Goal: Navigation & Orientation: Find specific page/section

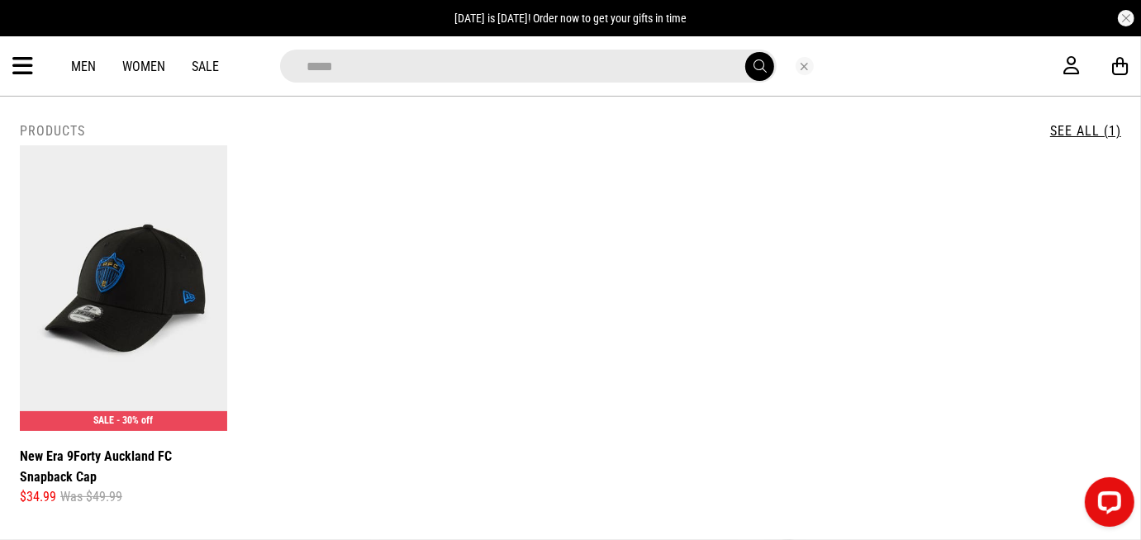
drag, startPoint x: 617, startPoint y: 69, endPoint x: 224, endPoint y: 72, distance: 393.2
click at [224, 72] on div "**********" at bounding box center [570, 65] width 1141 height 59
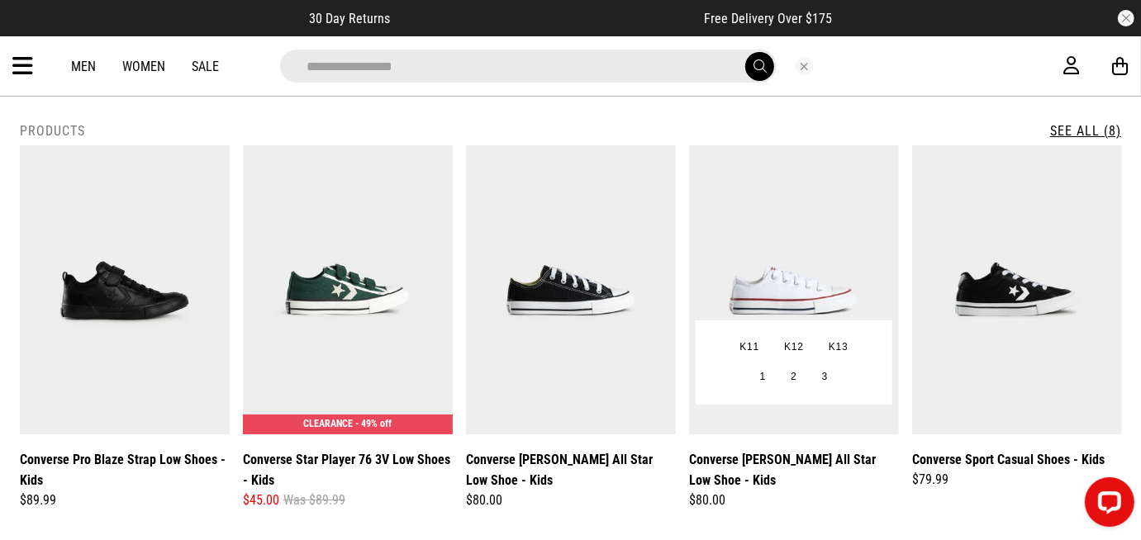
type input "**********"
click at [776, 243] on img at bounding box center [794, 289] width 210 height 289
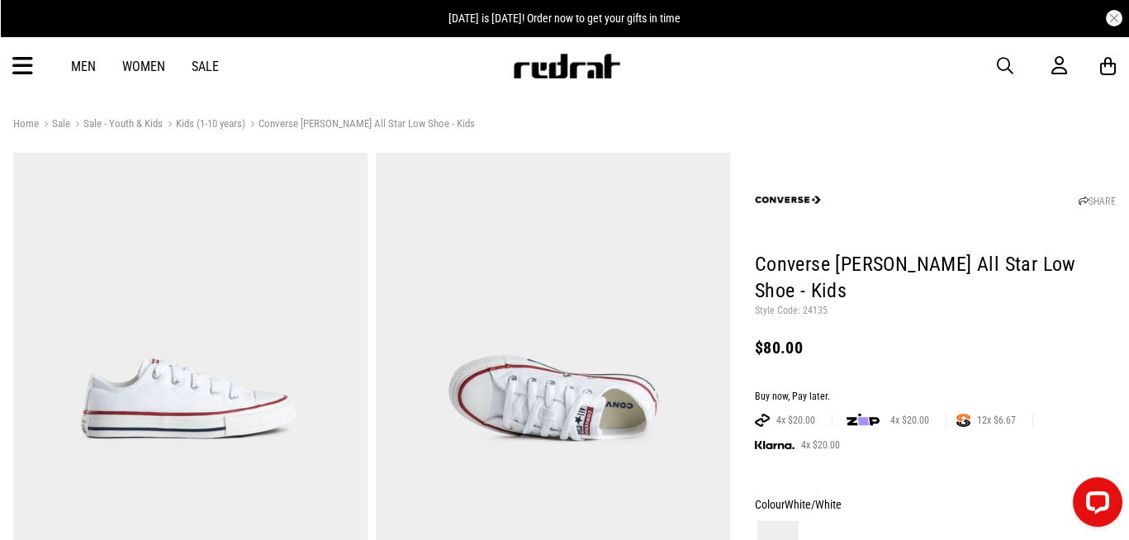
click at [1001, 59] on span "button" at bounding box center [1005, 66] width 17 height 20
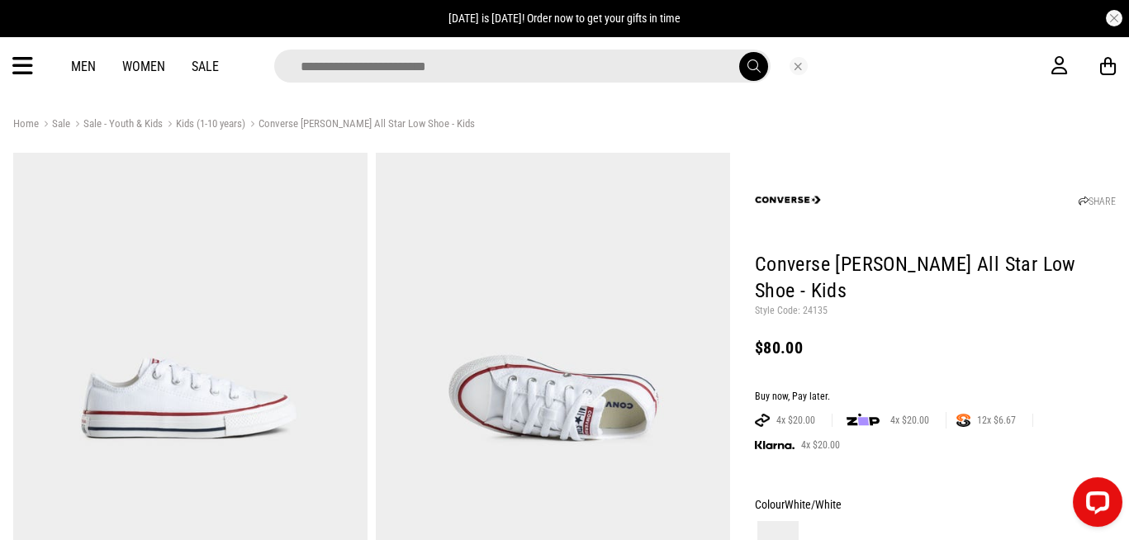
click at [518, 69] on input "search" at bounding box center [522, 66] width 496 height 33
click at [554, 66] on input "search" at bounding box center [522, 66] width 496 height 33
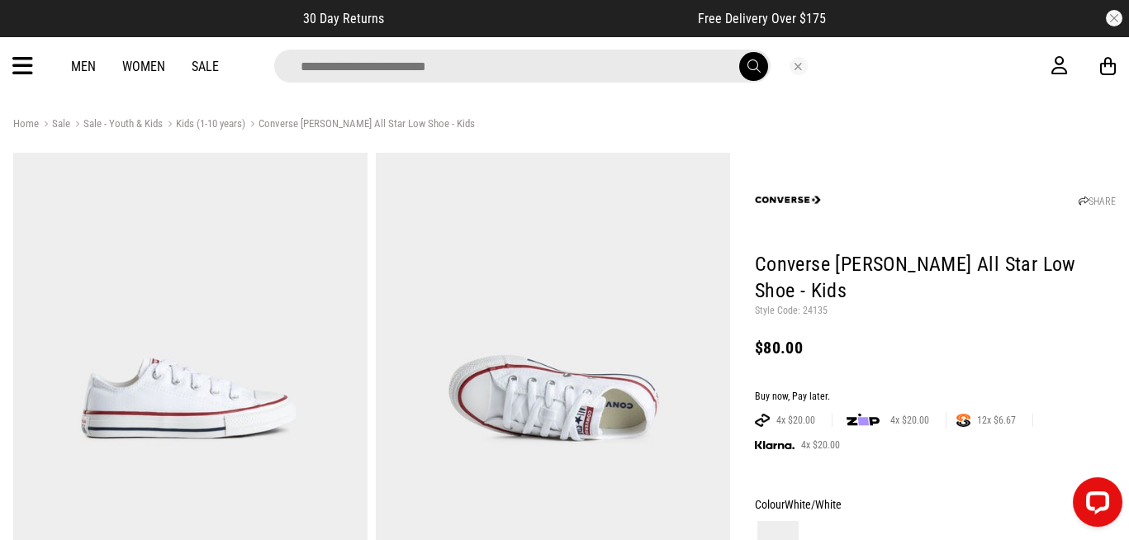
click at [542, 60] on input "search" at bounding box center [522, 66] width 496 height 33
click at [21, 64] on icon at bounding box center [22, 66] width 21 height 27
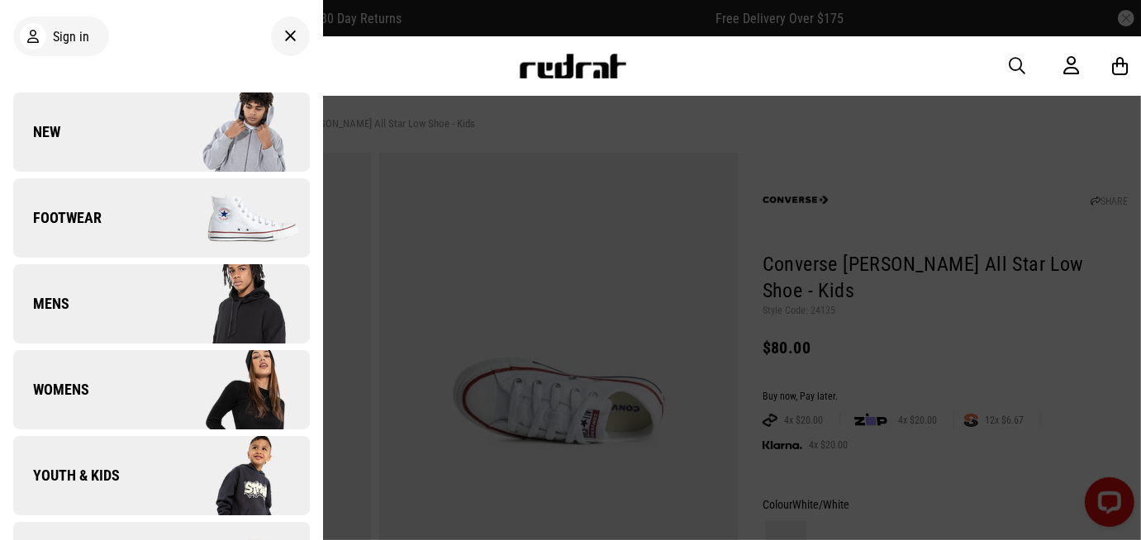
click at [125, 123] on link "New" at bounding box center [161, 132] width 297 height 79
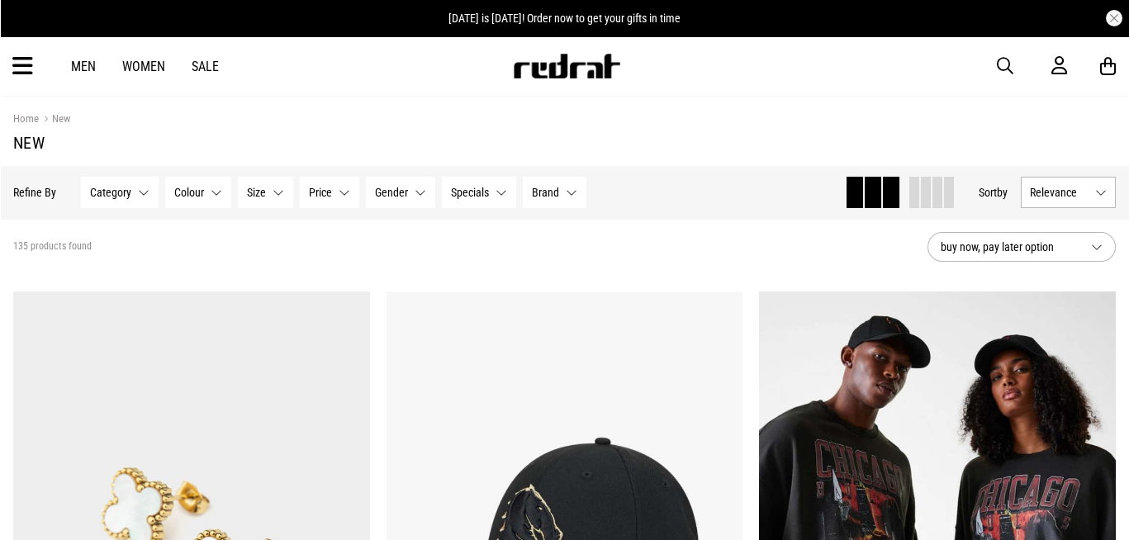
click at [26, 63] on icon at bounding box center [22, 66] width 21 height 27
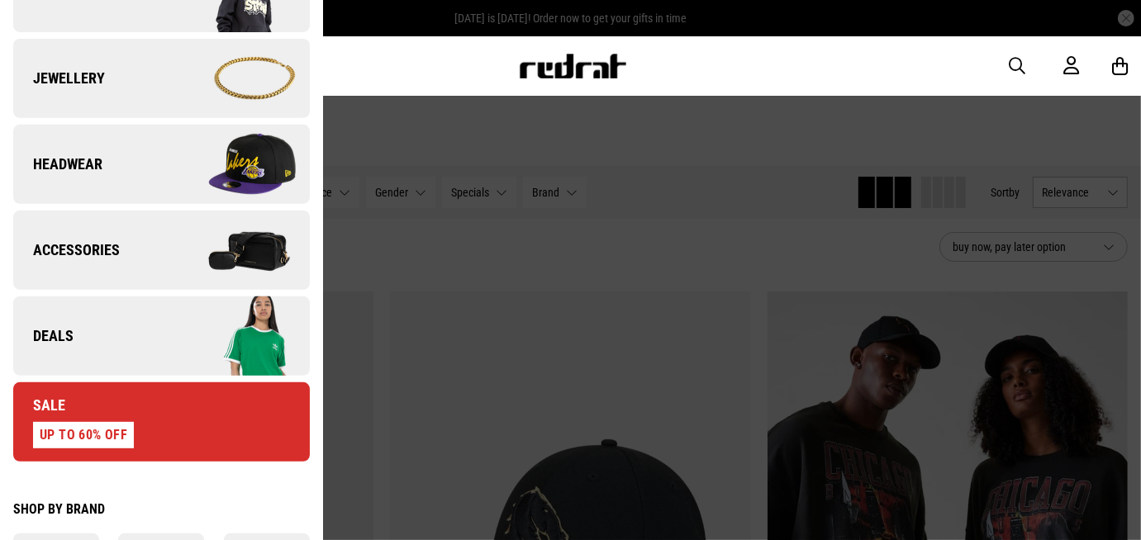
scroll to position [486, 0]
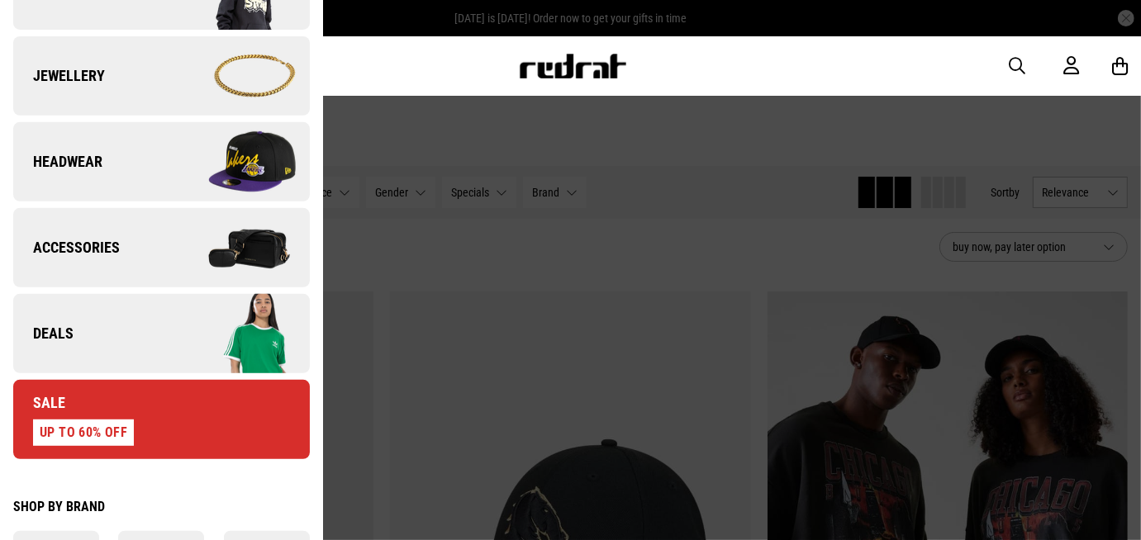
click at [99, 319] on link "Deals" at bounding box center [161, 333] width 297 height 79
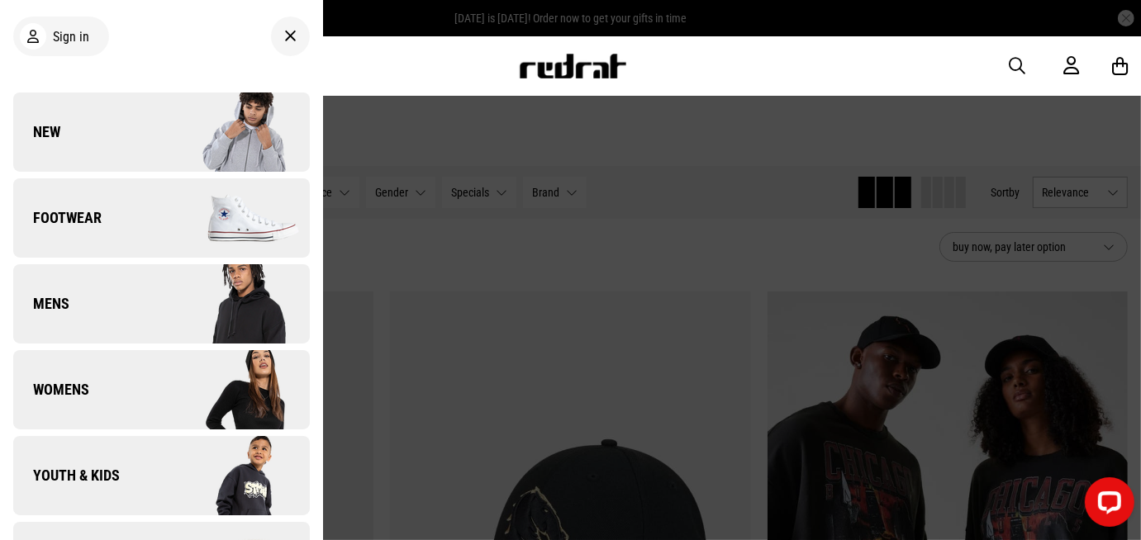
scroll to position [0, 0]
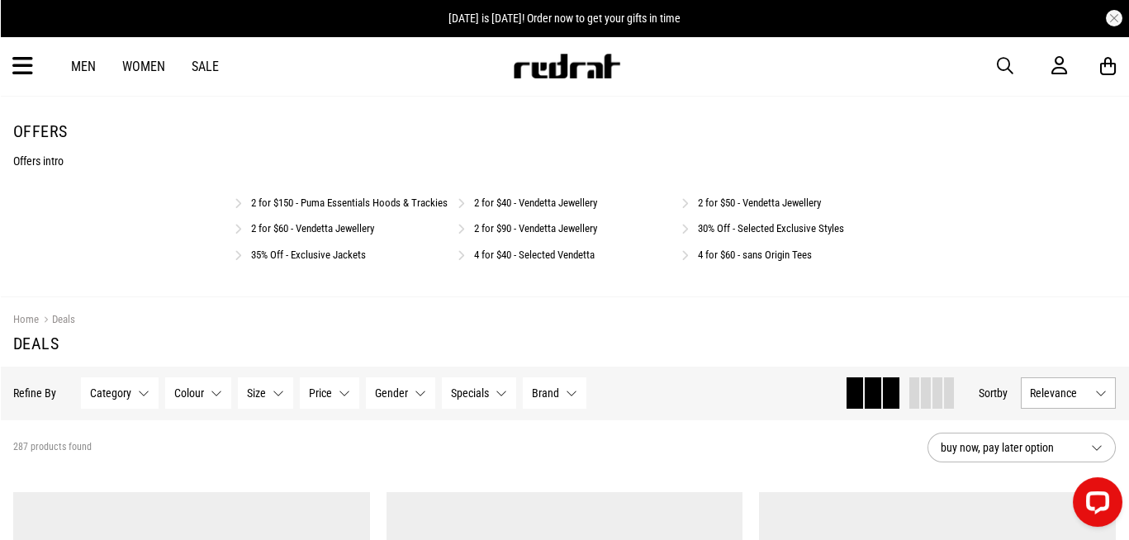
click at [311, 261] on link "35% Off - Exclusive Jackets" at bounding box center [308, 255] width 115 height 12
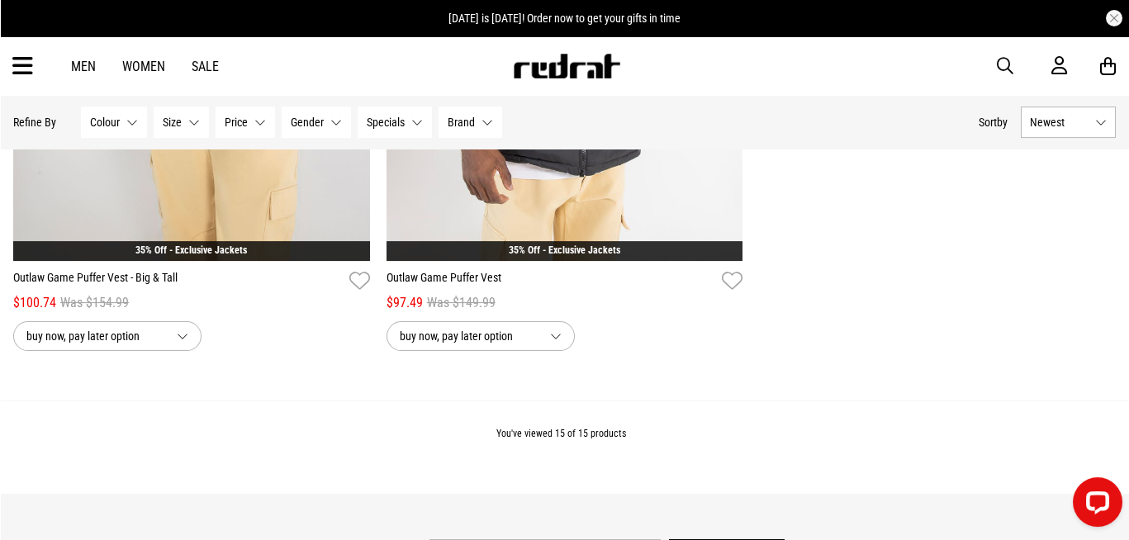
scroll to position [2996, 0]
